Goal: Task Accomplishment & Management: Manage account settings

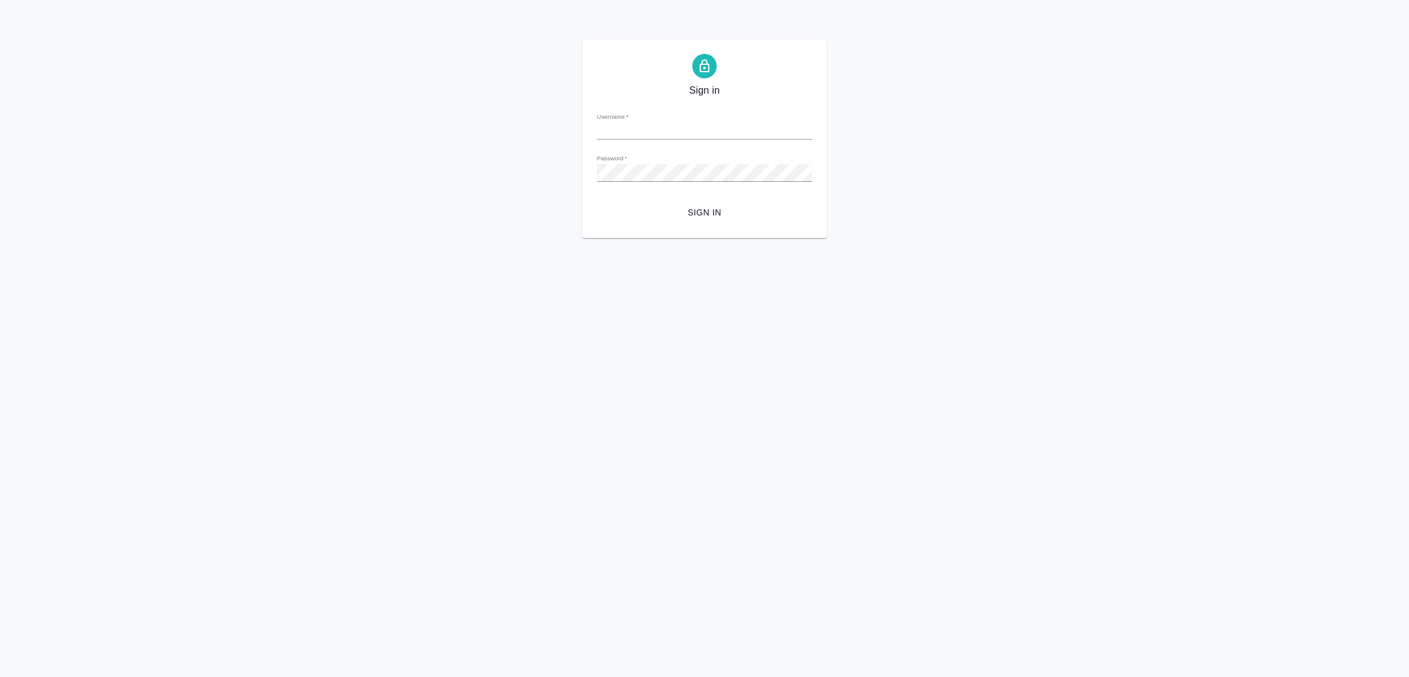
type input "galina.popova@awatera.com"
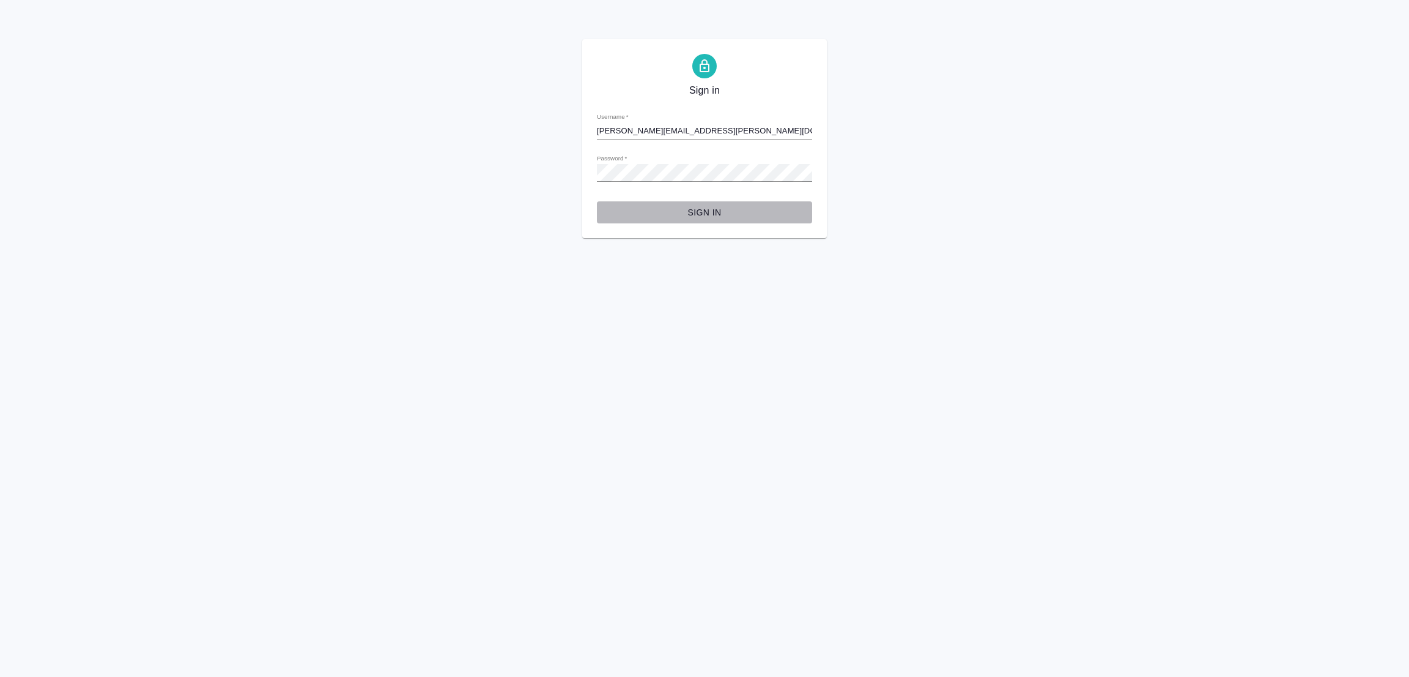
click at [706, 210] on span "Sign in" at bounding box center [705, 212] width 196 height 15
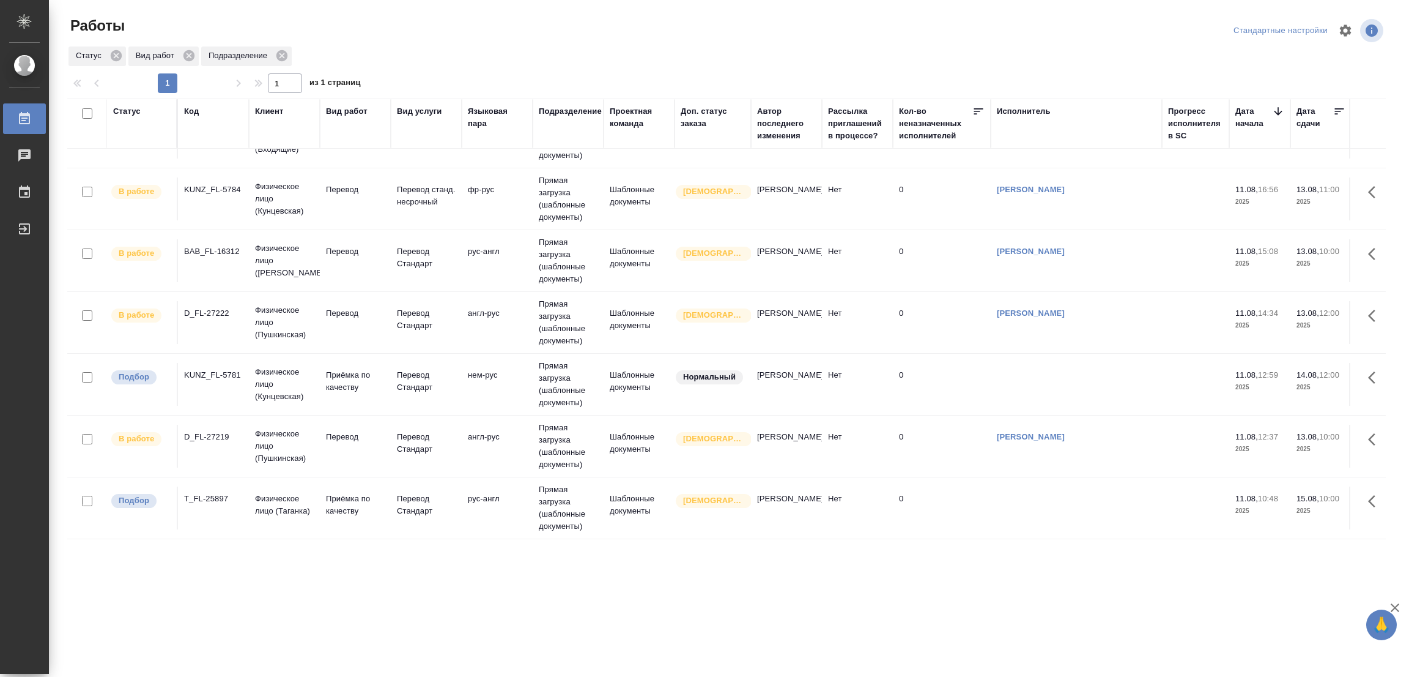
scroll to position [1, 0]
